Goal: Transaction & Acquisition: Purchase product/service

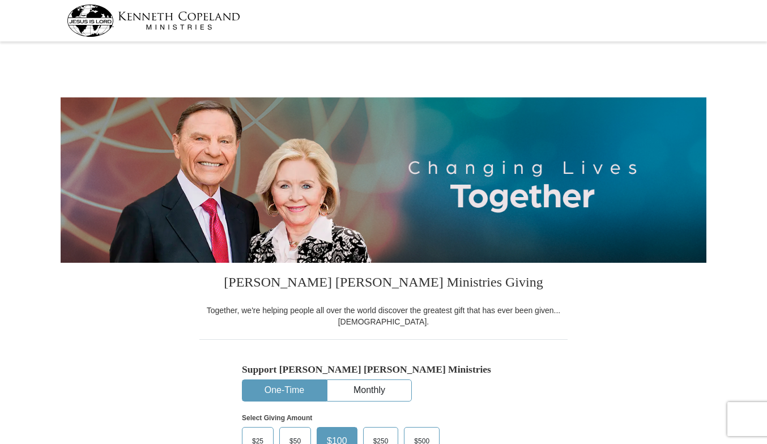
select select "LA"
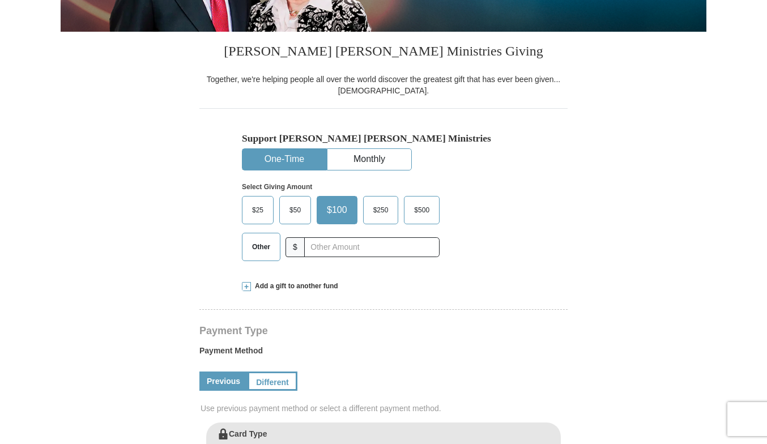
click at [250, 286] on span at bounding box center [246, 286] width 9 height 9
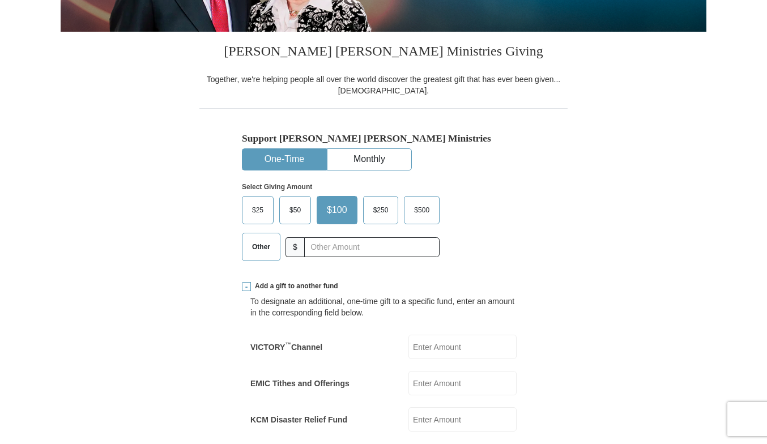
click at [262, 247] on span "Other" at bounding box center [260, 246] width 29 height 17
click at [0, 0] on input "Other" at bounding box center [0, 0] width 0 height 0
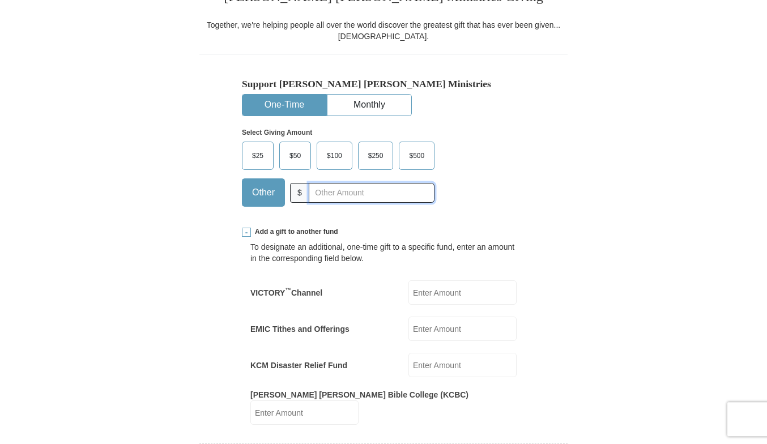
scroll to position [347, 0]
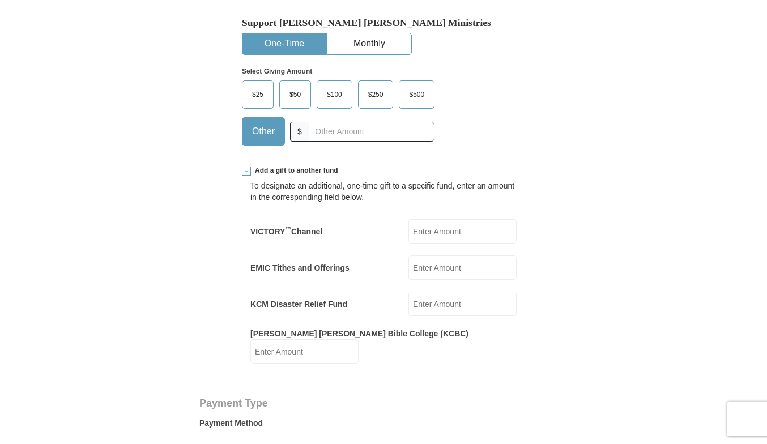
click at [433, 265] on input "EMIC Tithes and Offerings" at bounding box center [462, 267] width 108 height 24
type input "152"
click at [349, 132] on input "text" at bounding box center [372, 132] width 126 height 20
type input "15"
click at [525, 136] on div "Support [PERSON_NAME] [PERSON_NAME] Ministries One-Time Monthly Select Giving A…" at bounding box center [383, 73] width 368 height 161
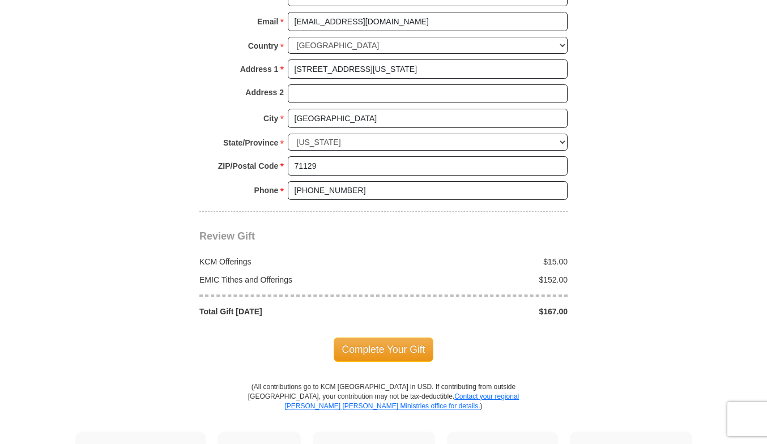
scroll to position [1213, 0]
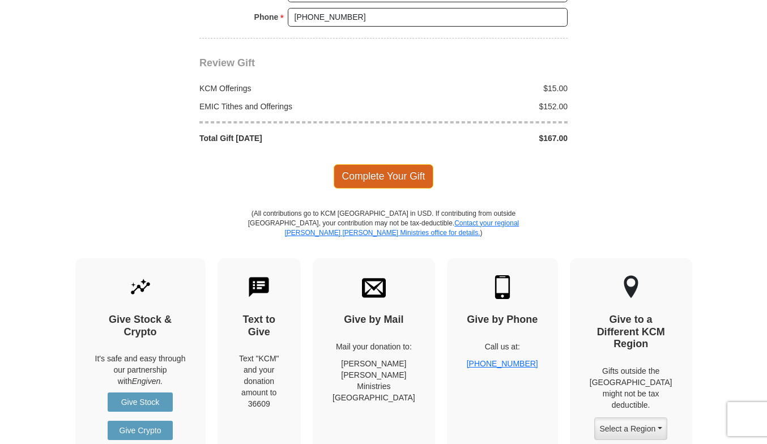
click at [409, 164] on span "Complete Your Gift" at bounding box center [383, 176] width 100 height 24
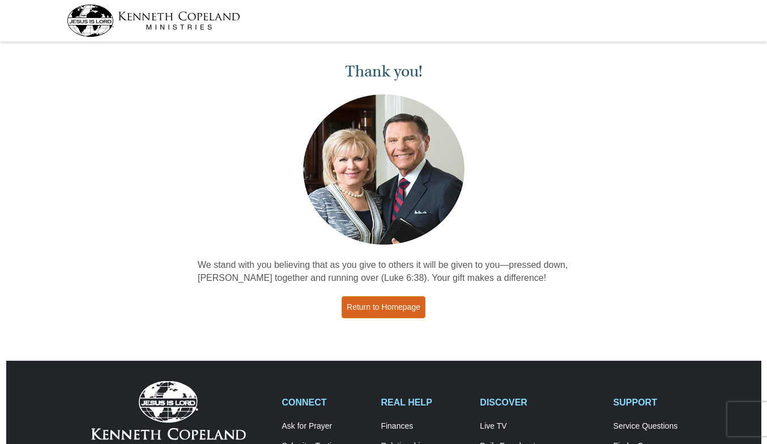
click at [385, 306] on link "Return to Homepage" at bounding box center [383, 307] width 84 height 22
